Goal: Find contact information: Find contact information

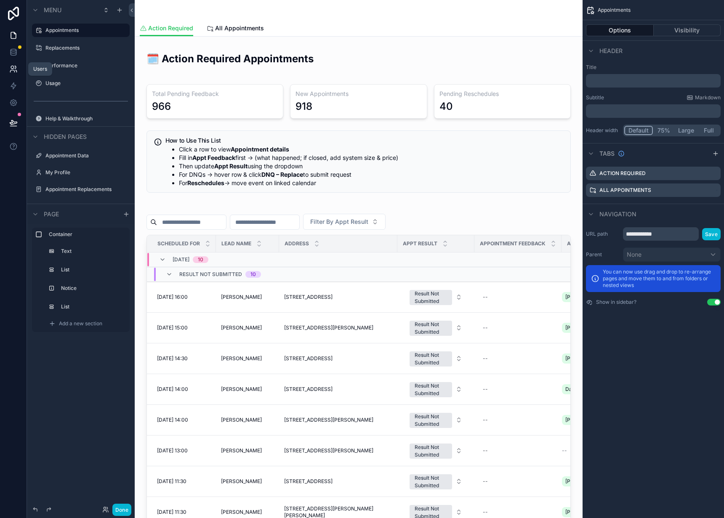
click at [15, 66] on icon at bounding box center [13, 69] width 8 height 8
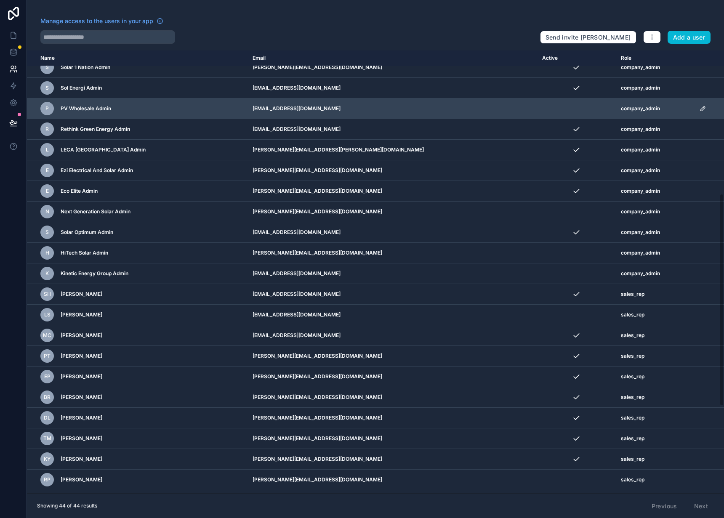
scroll to position [321, 0]
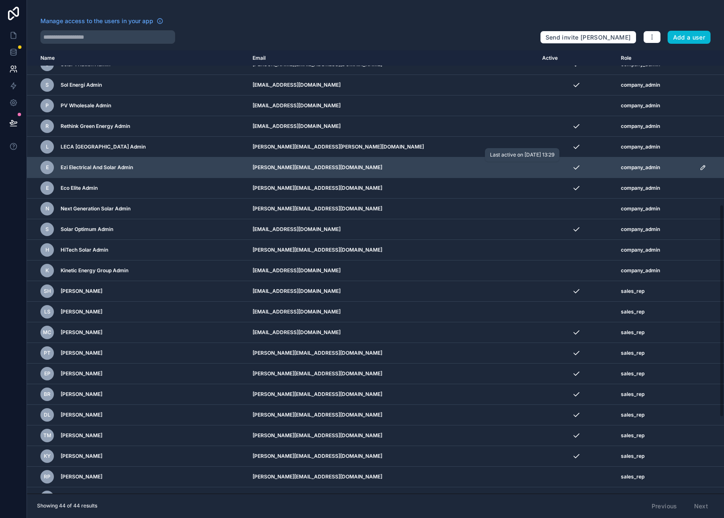
click at [542, 169] on div "scrollable content" at bounding box center [576, 167] width 69 height 8
click at [700, 171] on icon "scrollable content" at bounding box center [703, 167] width 7 height 7
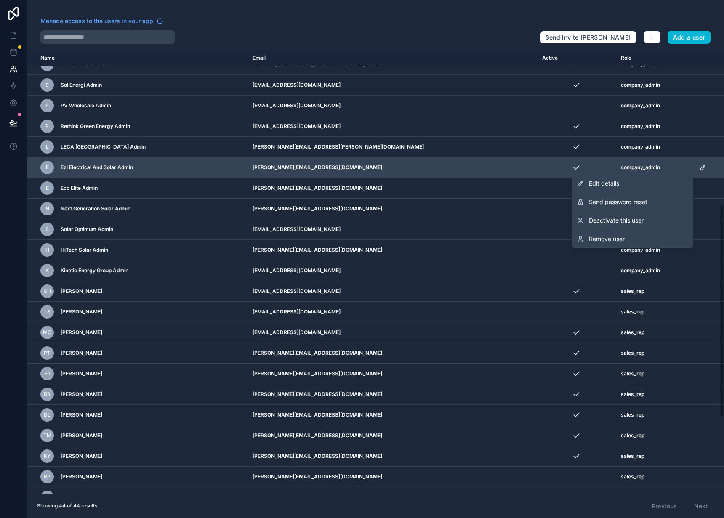
click at [542, 166] on div "scrollable content" at bounding box center [576, 167] width 69 height 8
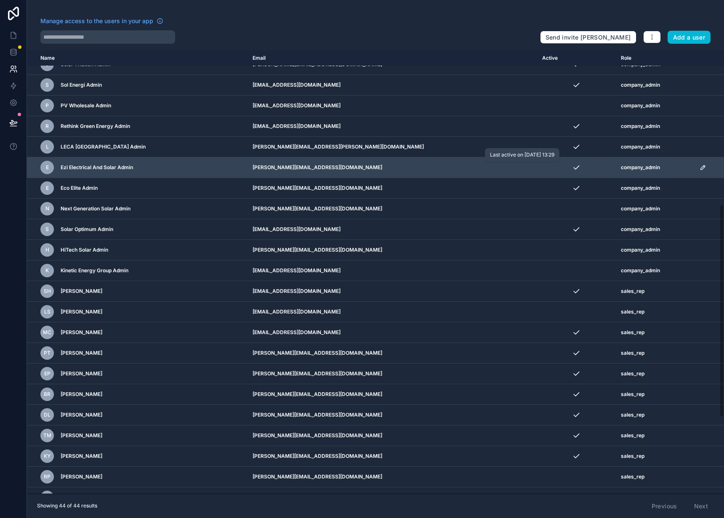
click at [572, 168] on icon "scrollable content" at bounding box center [576, 167] width 8 height 8
drag, startPoint x: 323, startPoint y: 171, endPoint x: 255, endPoint y: 172, distance: 67.8
click at [255, 172] on tr "E Ezi Electrical And Solar Admin [PERSON_NAME][EMAIL_ADDRESS][DOMAIN_NAME] comp…" at bounding box center [375, 168] width 697 height 21
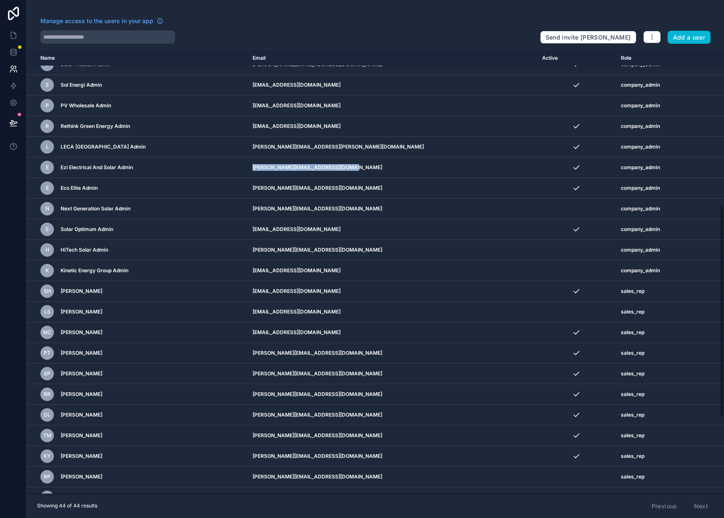
copy tr "[PERSON_NAME][EMAIL_ADDRESS][DOMAIN_NAME]"
